Goal: Information Seeking & Learning: Find specific fact

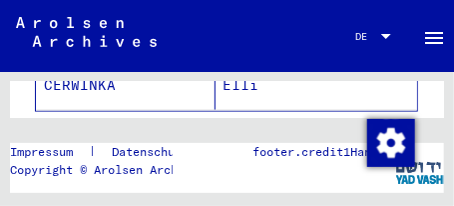
scroll to position [575, 0]
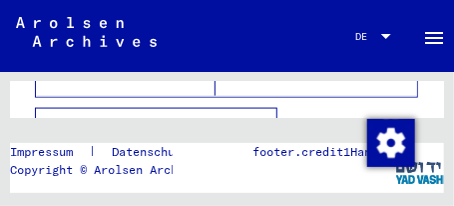
click at [265, 125] on icon "button" at bounding box center [264, 132] width 11 height 14
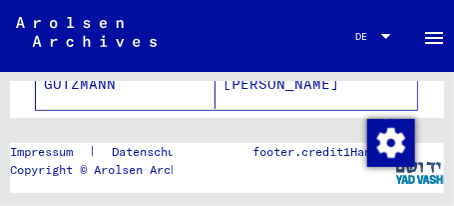
scroll to position [1566, 0]
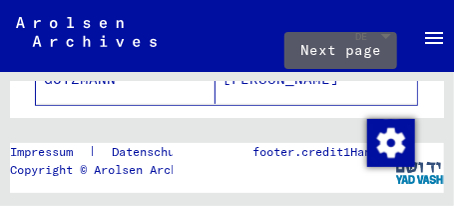
click at [347, 128] on icon "Next page" at bounding box center [351, 135] width 9 height 14
click at [338, 121] on icon "Next page" at bounding box center [351, 135] width 28 height 28
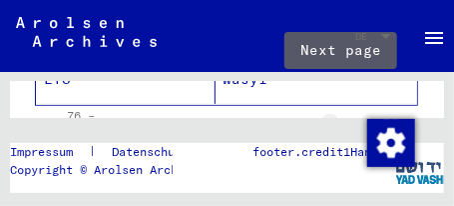
type input "*"
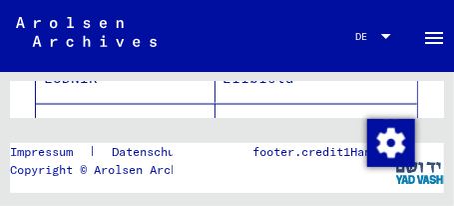
scroll to position [671, 0]
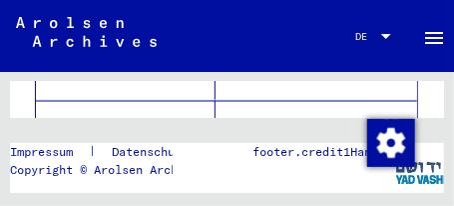
click at [72, 104] on mat-cell "LYS" at bounding box center [126, 125] width 180 height 49
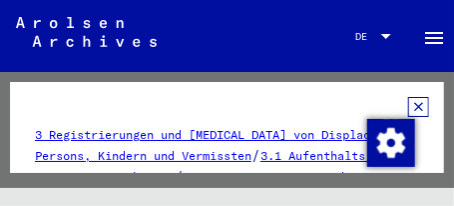
click at [408, 108] on icon at bounding box center [418, 107] width 21 height 20
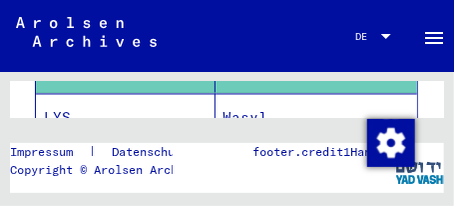
scroll to position [735, 0]
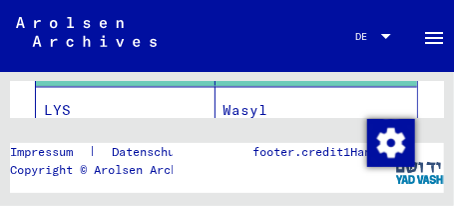
click at [141, 98] on mat-cell "LYS" at bounding box center [126, 111] width 180 height 49
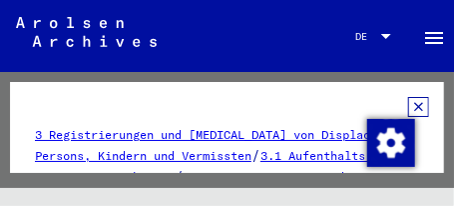
click at [408, 109] on icon at bounding box center [418, 107] width 21 height 20
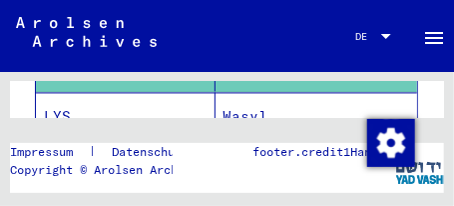
scroll to position [767, 0]
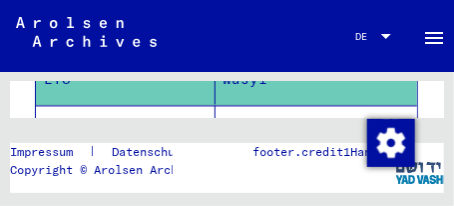
click at [147, 105] on mat-cell "LYS" at bounding box center [126, 129] width 180 height 49
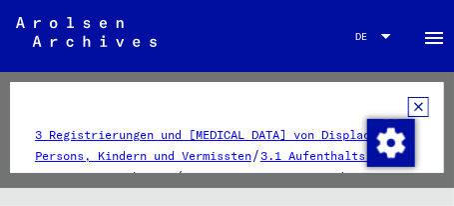
click at [408, 106] on icon at bounding box center [418, 107] width 21 height 20
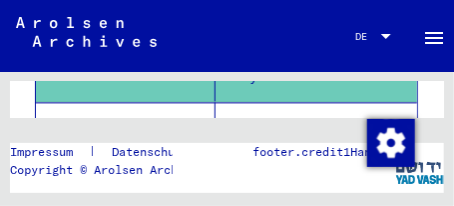
scroll to position [831, 0]
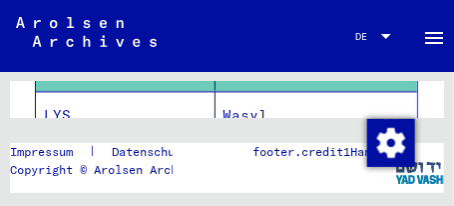
click at [166, 103] on mat-cell "LYS" at bounding box center [126, 115] width 180 height 49
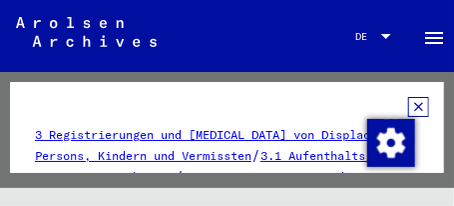
click at [409, 106] on icon at bounding box center [418, 107] width 21 height 20
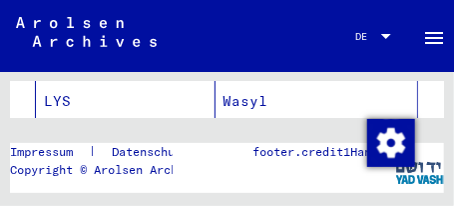
scroll to position [863, 0]
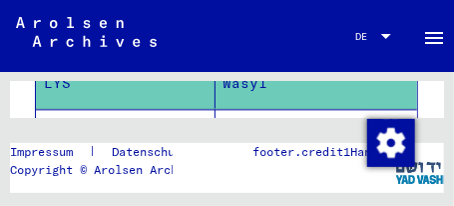
click at [132, 111] on mat-cell "LYS" at bounding box center [126, 133] width 180 height 49
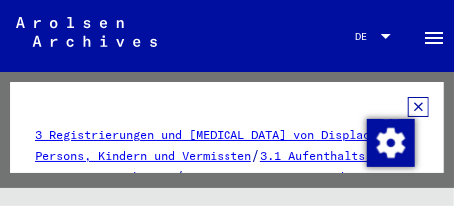
click at [408, 108] on icon at bounding box center [418, 107] width 21 height 20
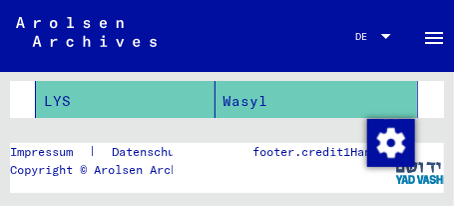
scroll to position [927, 0]
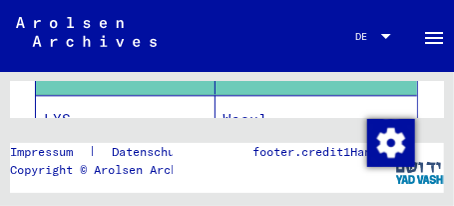
click at [167, 104] on mat-cell "LYS" at bounding box center [126, 119] width 180 height 49
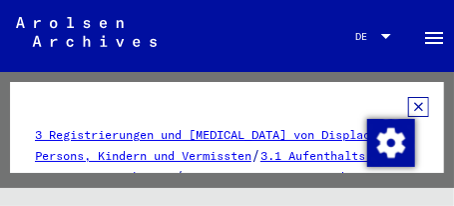
click at [410, 106] on icon at bounding box center [418, 107] width 21 height 20
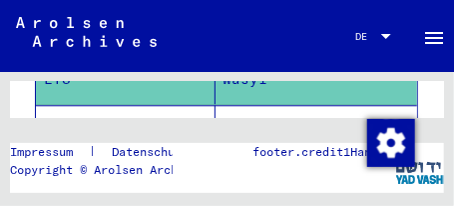
scroll to position [991, 0]
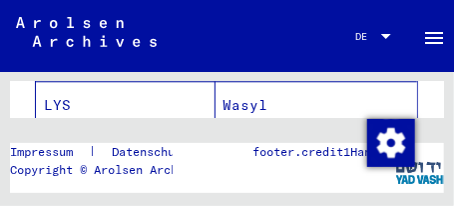
click at [148, 99] on mat-cell "LYS" at bounding box center [126, 105] width 180 height 49
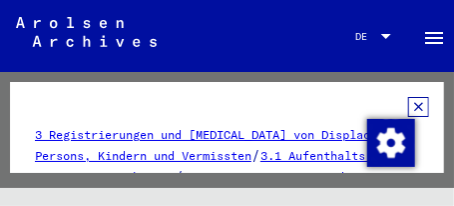
click at [408, 107] on icon at bounding box center [418, 107] width 21 height 20
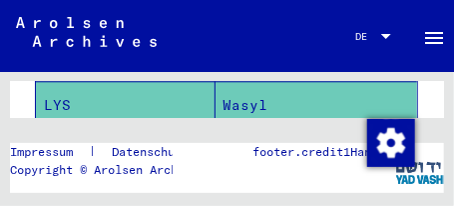
scroll to position [1023, 0]
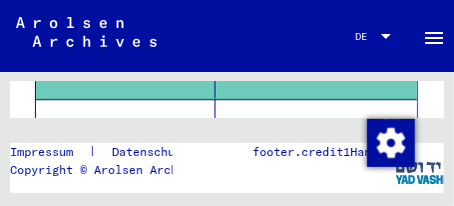
click at [98, 100] on mat-cell "LYS" at bounding box center [126, 123] width 180 height 49
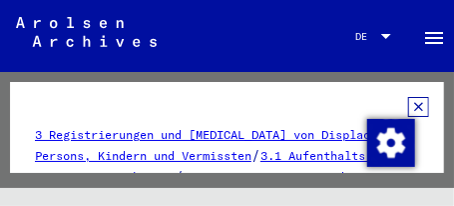
click at [409, 105] on icon at bounding box center [418, 107] width 21 height 20
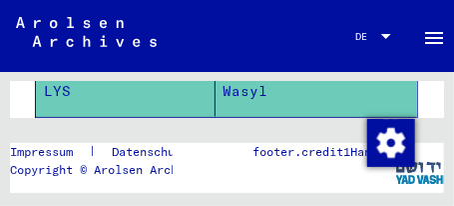
scroll to position [1086, 0]
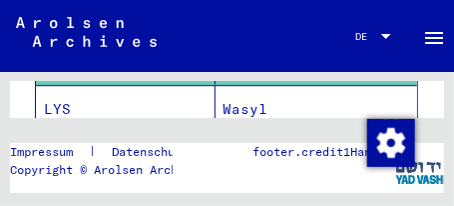
click at [179, 100] on mat-cell "LYS" at bounding box center [126, 109] width 180 height 49
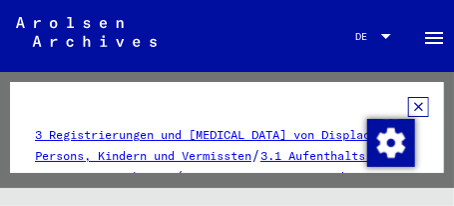
click at [409, 104] on icon at bounding box center [418, 107] width 21 height 20
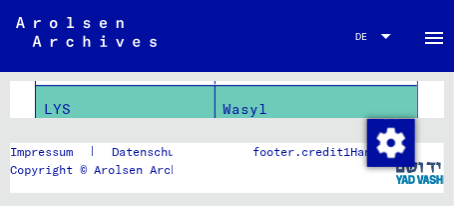
scroll to position [1118, 0]
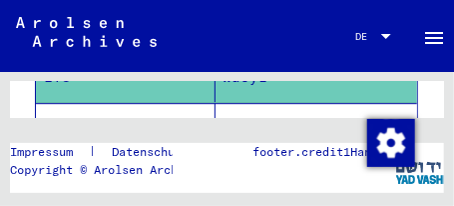
click at [142, 107] on mat-cell "LYS" at bounding box center [126, 127] width 180 height 49
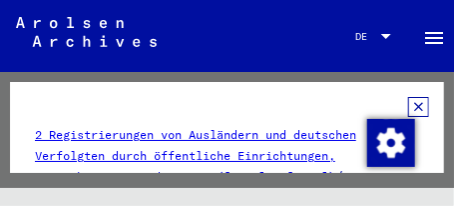
click at [408, 108] on icon at bounding box center [418, 107] width 21 height 20
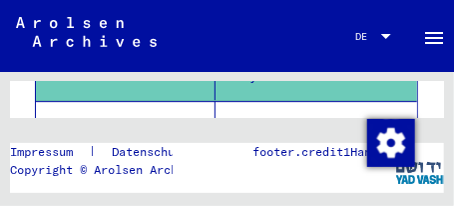
scroll to position [1182, 0]
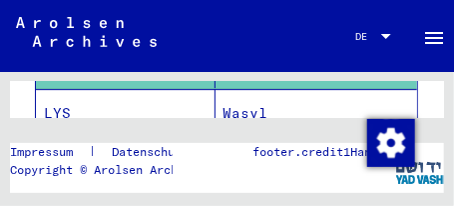
click at [103, 98] on mat-cell "LYS" at bounding box center [126, 113] width 180 height 49
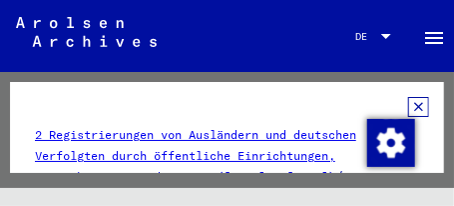
click at [408, 108] on icon at bounding box center [418, 107] width 21 height 20
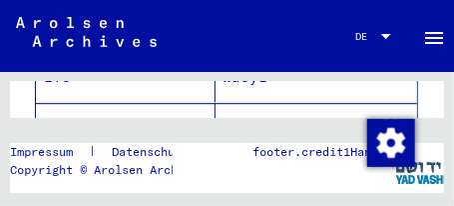
scroll to position [1214, 0]
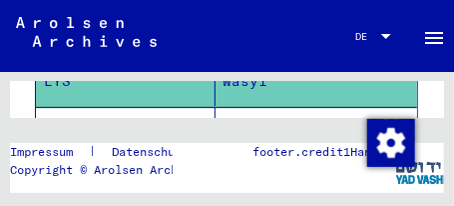
click at [89, 110] on mat-cell "LYS" at bounding box center [126, 131] width 180 height 49
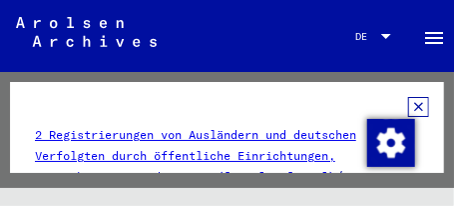
click at [408, 111] on icon at bounding box center [418, 107] width 21 height 20
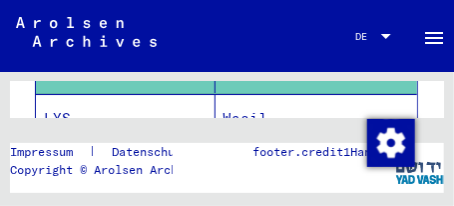
scroll to position [1278, 0]
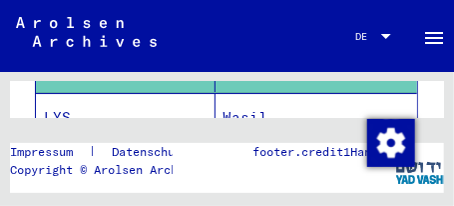
click at [62, 103] on mat-cell "LYS" at bounding box center [126, 117] width 180 height 49
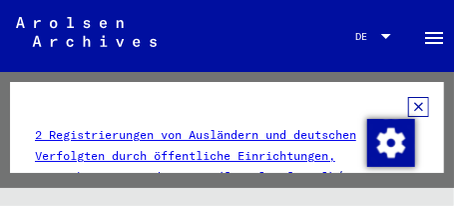
click at [408, 107] on icon at bounding box center [418, 107] width 21 height 20
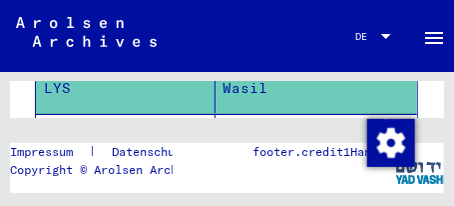
scroll to position [1310, 0]
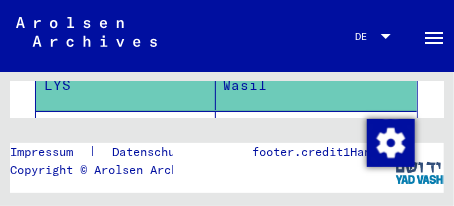
click at [173, 111] on mat-cell "LYS" at bounding box center [126, 135] width 180 height 49
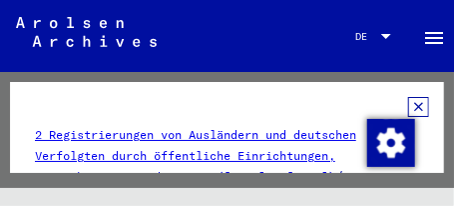
click at [408, 106] on icon at bounding box center [418, 107] width 21 height 20
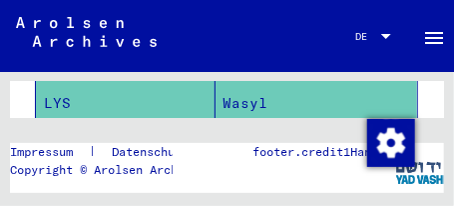
scroll to position [1374, 0]
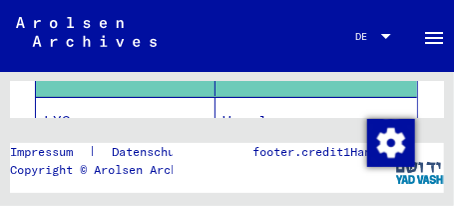
click at [151, 106] on mat-cell "LYS" at bounding box center [126, 121] width 180 height 49
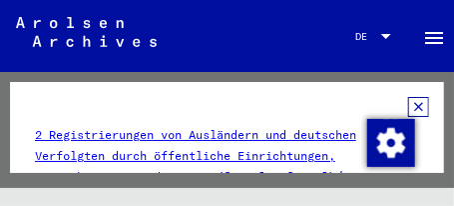
click at [408, 104] on icon at bounding box center [418, 107] width 21 height 20
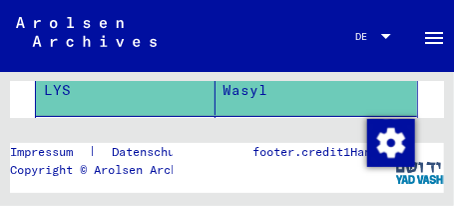
scroll to position [1438, 0]
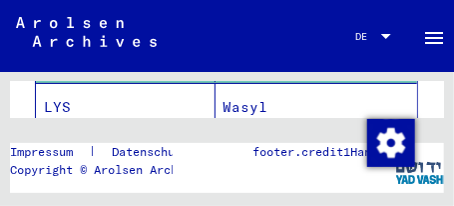
click at [176, 100] on mat-cell "LYS" at bounding box center [126, 107] width 180 height 49
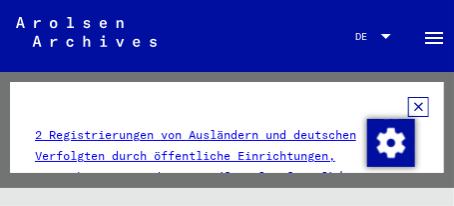
click at [408, 104] on icon at bounding box center [418, 107] width 21 height 20
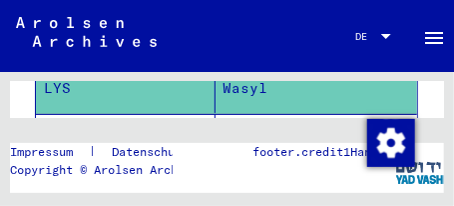
scroll to position [1470, 0]
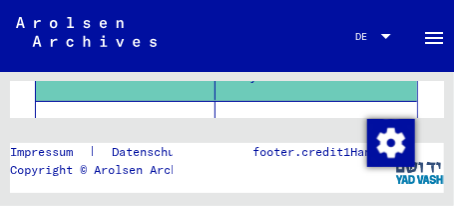
click at [190, 104] on mat-cell "LYS" at bounding box center [126, 125] width 180 height 49
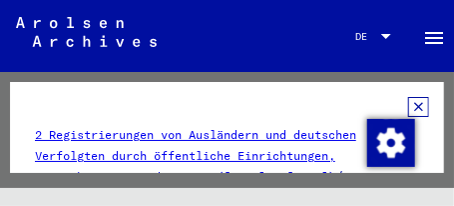
click at [408, 106] on icon at bounding box center [418, 107] width 21 height 20
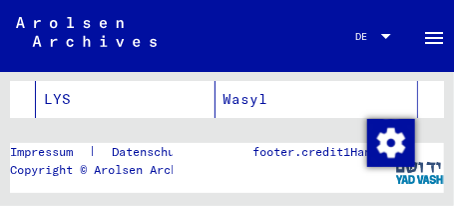
scroll to position [1534, 0]
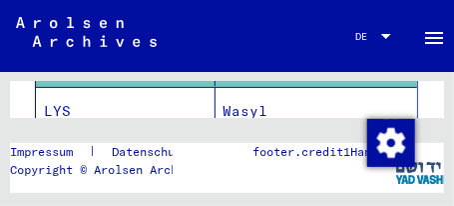
click at [134, 99] on mat-cell "LYS" at bounding box center [126, 111] width 180 height 49
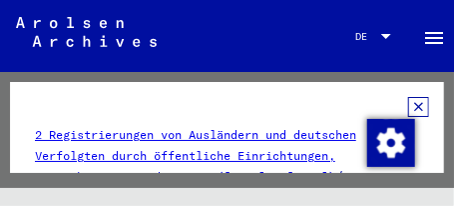
click at [408, 107] on icon at bounding box center [418, 107] width 21 height 20
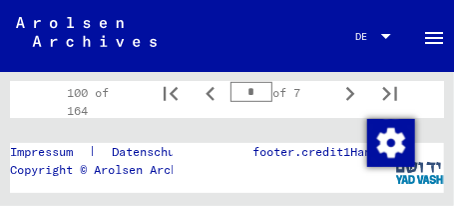
scroll to position [1586, 0]
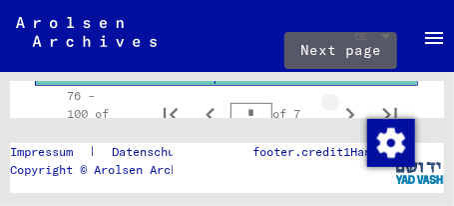
click at [344, 104] on icon "Next page" at bounding box center [351, 115] width 28 height 28
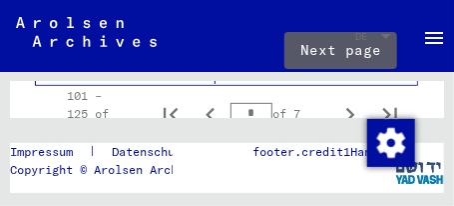
click at [347, 108] on icon "Next page" at bounding box center [351, 115] width 9 height 14
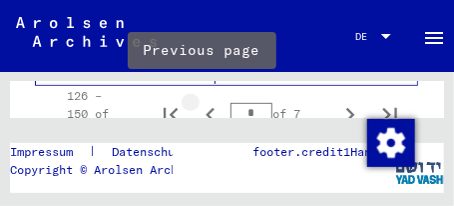
click at [206, 108] on icon "Previous page" at bounding box center [210, 115] width 9 height 14
type input "*"
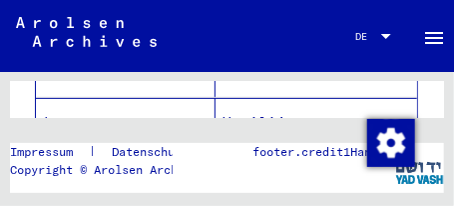
scroll to position [1522, 0]
click at [167, 107] on mat-cell "Lys" at bounding box center [126, 123] width 180 height 49
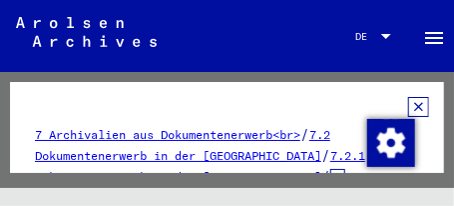
click at [411, 109] on icon at bounding box center [418, 107] width 21 height 20
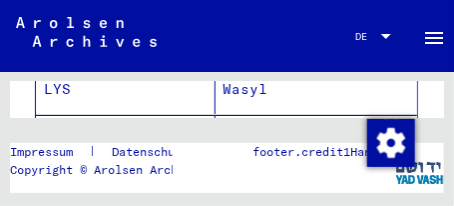
scroll to position [1374, 0]
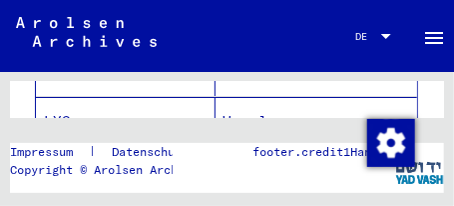
click at [144, 103] on mat-cell "LYS" at bounding box center [126, 121] width 180 height 49
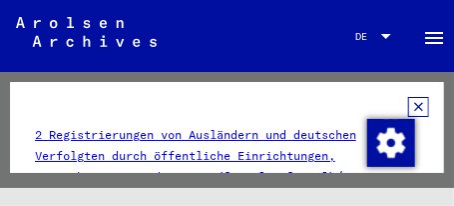
click at [408, 108] on icon at bounding box center [418, 107] width 21 height 20
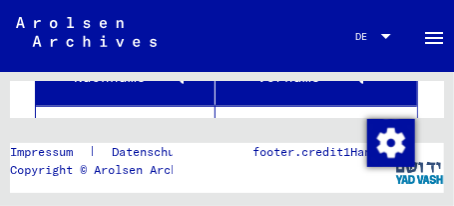
scroll to position [320, 0]
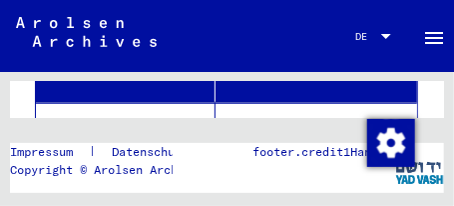
click at [158, 105] on mat-cell "LYS" at bounding box center [126, 127] width 180 height 49
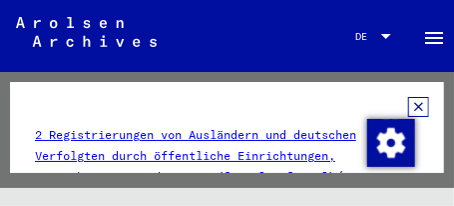
click at [408, 106] on icon at bounding box center [418, 107] width 21 height 20
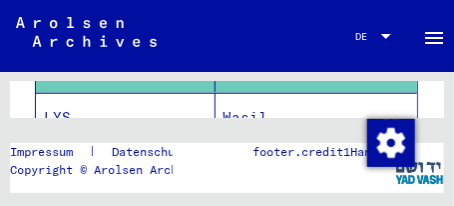
scroll to position [383, 0]
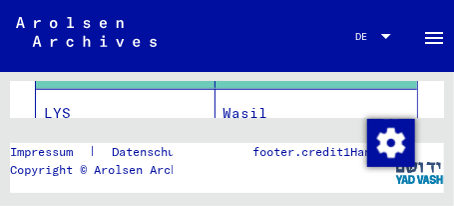
click at [116, 103] on mat-cell "LYS" at bounding box center [126, 113] width 180 height 49
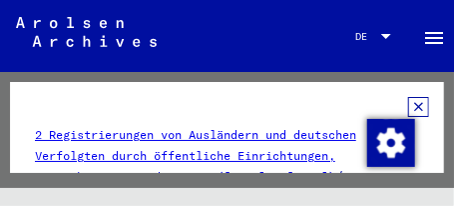
click at [408, 107] on icon at bounding box center [418, 107] width 21 height 20
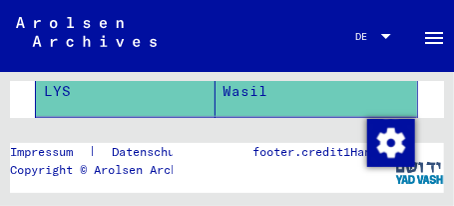
scroll to position [415, 0]
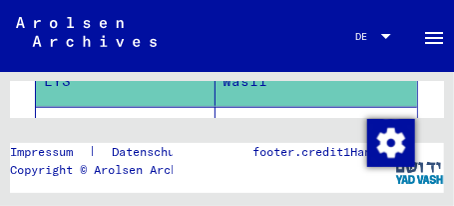
click at [131, 107] on mat-cell "LYS" at bounding box center [126, 131] width 180 height 49
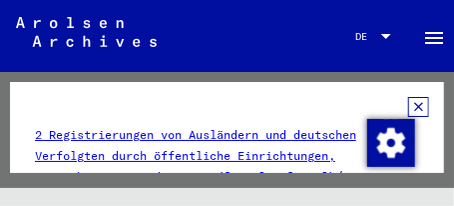
click at [410, 105] on icon at bounding box center [418, 107] width 21 height 20
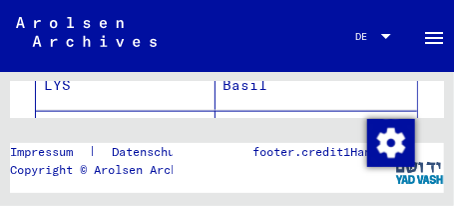
scroll to position [543, 0]
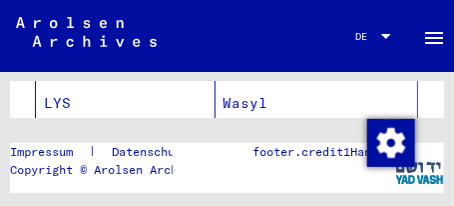
click at [186, 90] on mat-cell "LYS" at bounding box center [126, 103] width 180 height 49
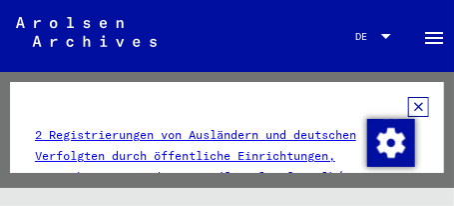
click at [408, 105] on icon at bounding box center [418, 107] width 21 height 20
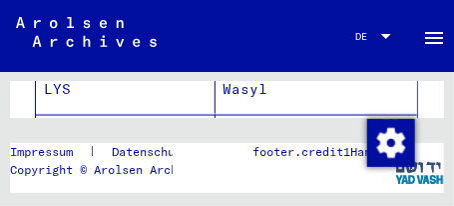
scroll to position [575, 0]
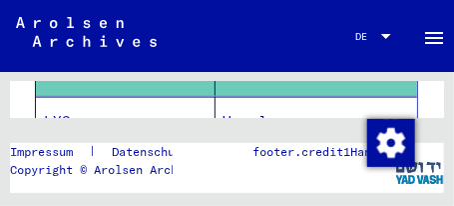
click at [64, 101] on mat-cell "LYS" at bounding box center [126, 121] width 180 height 49
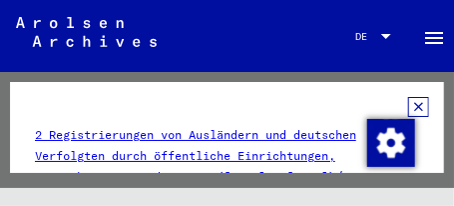
click at [409, 106] on icon at bounding box center [418, 107] width 21 height 20
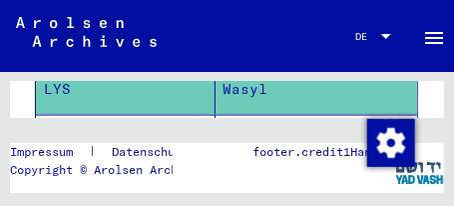
scroll to position [639, 0]
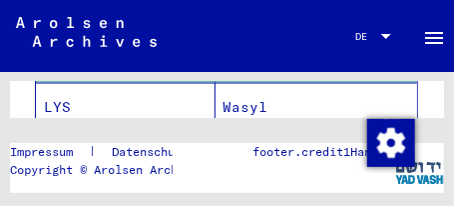
click at [100, 92] on mat-cell "LYS" at bounding box center [126, 107] width 180 height 49
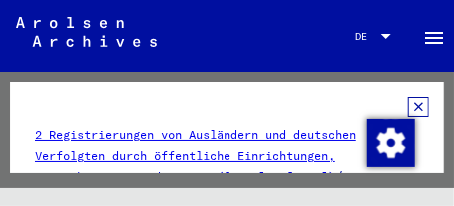
click at [408, 107] on icon at bounding box center [418, 107] width 21 height 20
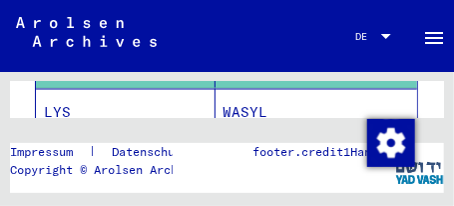
scroll to position [671, 0]
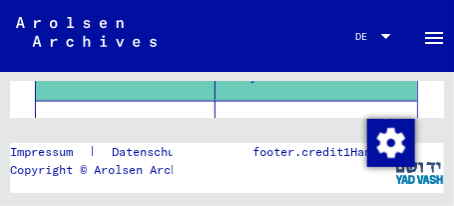
click at [171, 106] on mat-cell "LYS" at bounding box center [126, 125] width 180 height 49
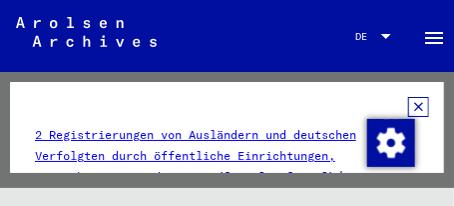
click at [408, 107] on icon at bounding box center [418, 107] width 21 height 20
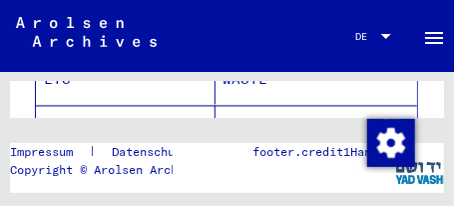
scroll to position [735, 0]
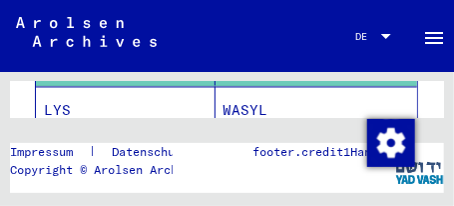
click at [177, 98] on mat-cell "LYS" at bounding box center [126, 111] width 180 height 49
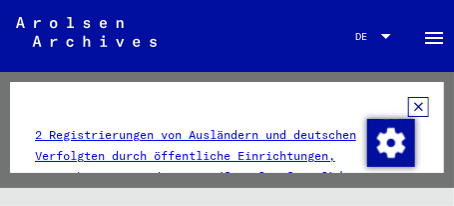
click at [408, 107] on icon at bounding box center [418, 107] width 21 height 20
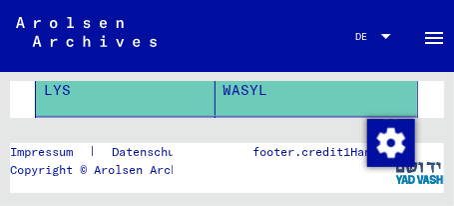
scroll to position [767, 0]
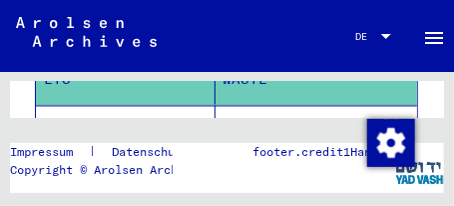
click at [147, 115] on mat-cell "LYS" at bounding box center [126, 129] width 180 height 49
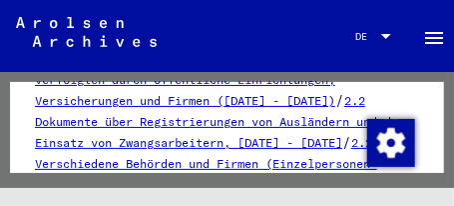
scroll to position [0, 0]
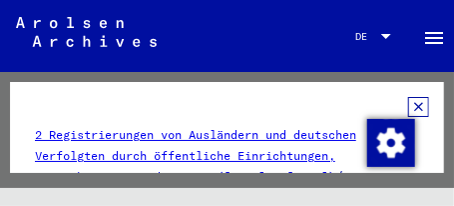
click at [408, 107] on icon at bounding box center [418, 107] width 21 height 20
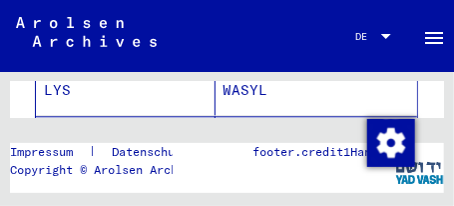
scroll to position [895, 0]
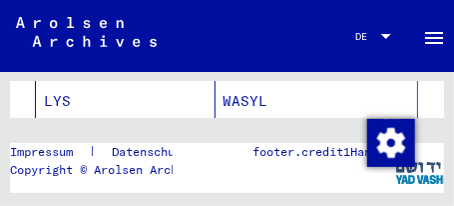
click at [158, 93] on mat-cell "LYS" at bounding box center [126, 101] width 180 height 49
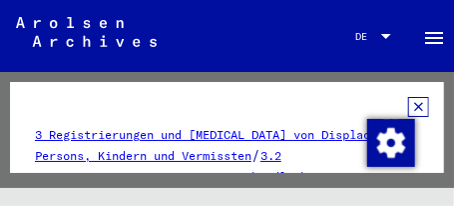
click at [408, 107] on icon at bounding box center [418, 107] width 21 height 20
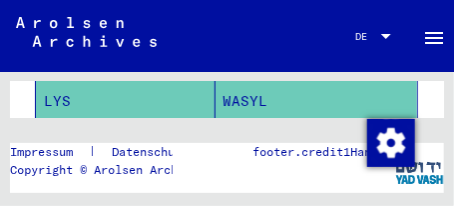
scroll to position [927, 0]
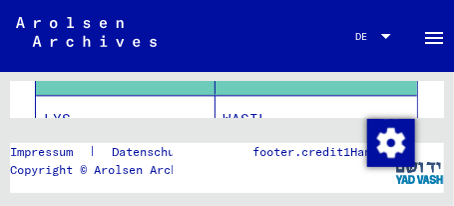
click at [93, 100] on mat-cell "LYS" at bounding box center [126, 119] width 180 height 49
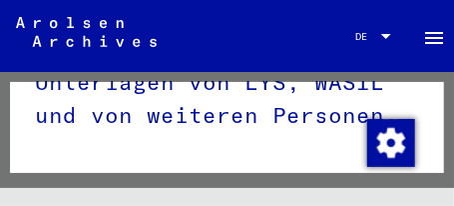
scroll to position [11, 0]
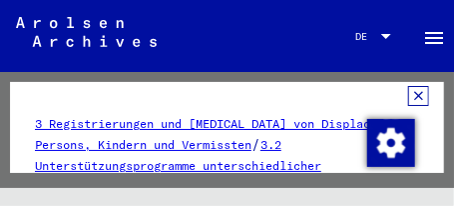
click at [408, 98] on icon at bounding box center [418, 96] width 21 height 20
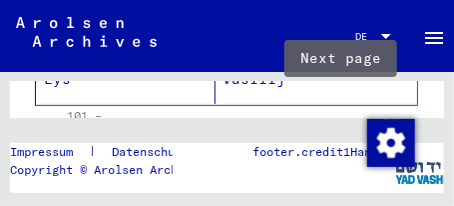
scroll to position [1534, 0]
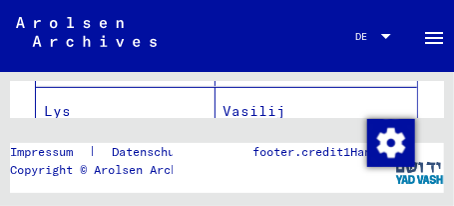
click at [132, 91] on mat-cell "Lys" at bounding box center [126, 111] width 180 height 49
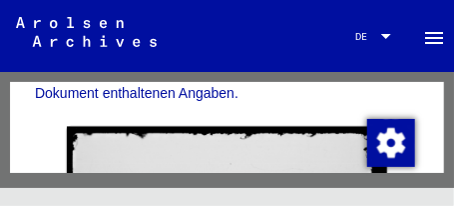
scroll to position [842, 0]
